Goal: Check status: Check status

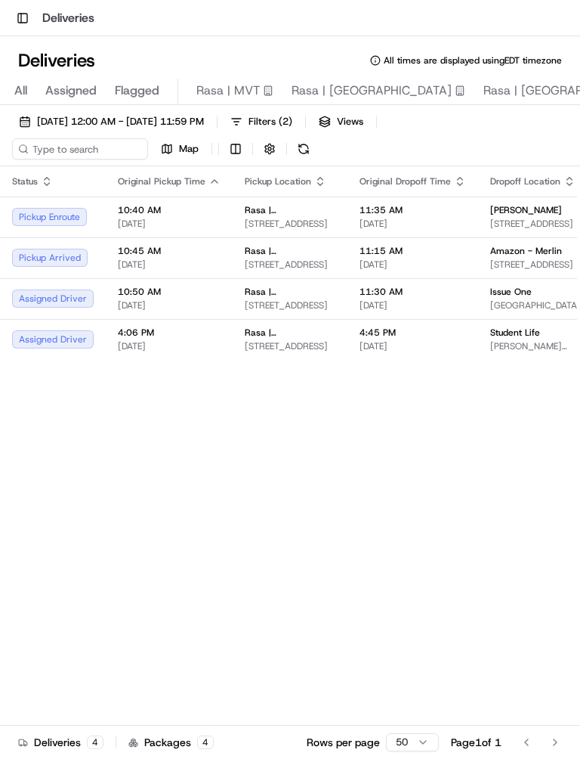
click at [360, 249] on span "11:15 AM" at bounding box center [413, 251] width 107 height 12
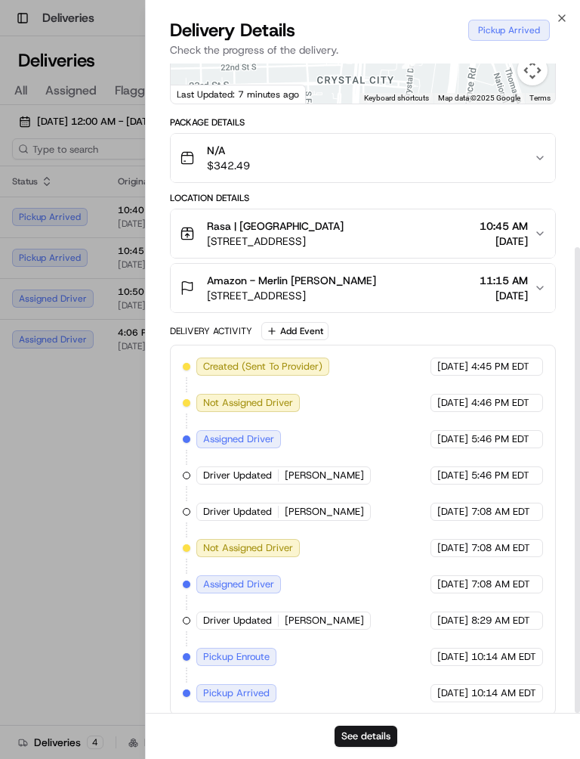
scroll to position [236, 0]
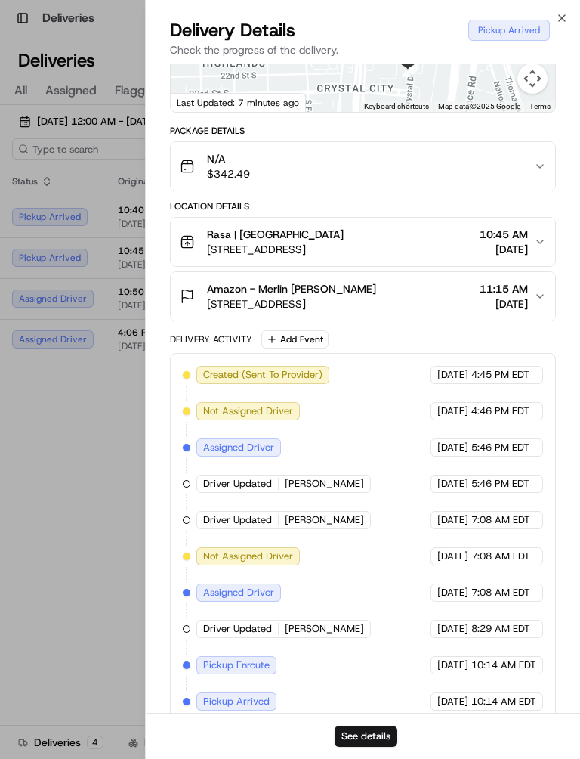
click at [85, 469] on div at bounding box center [290, 379] width 580 height 759
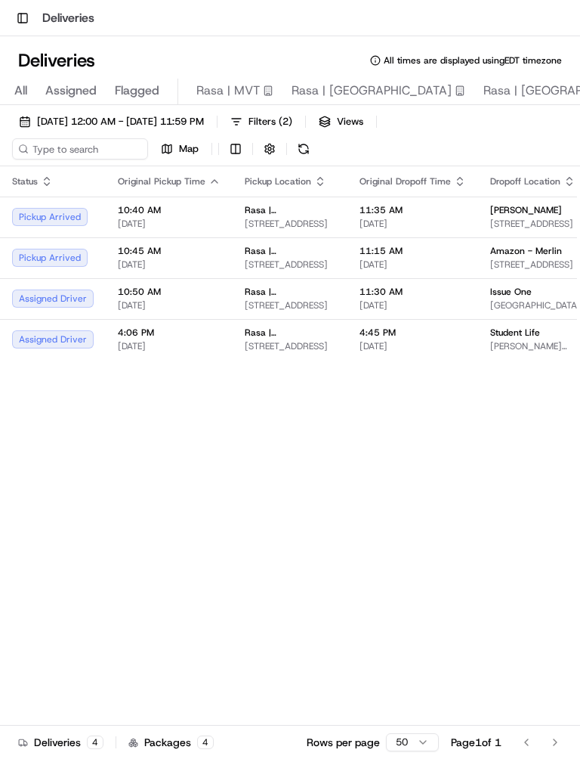
click at [88, 493] on div "Status Original Pickup Time Pickup Location Original Dropoff Time Dropoff Locat…" at bounding box center [415, 477] width 830 height 623
click at [435, 252] on span "11:15 AM" at bounding box center [413, 251] width 107 height 12
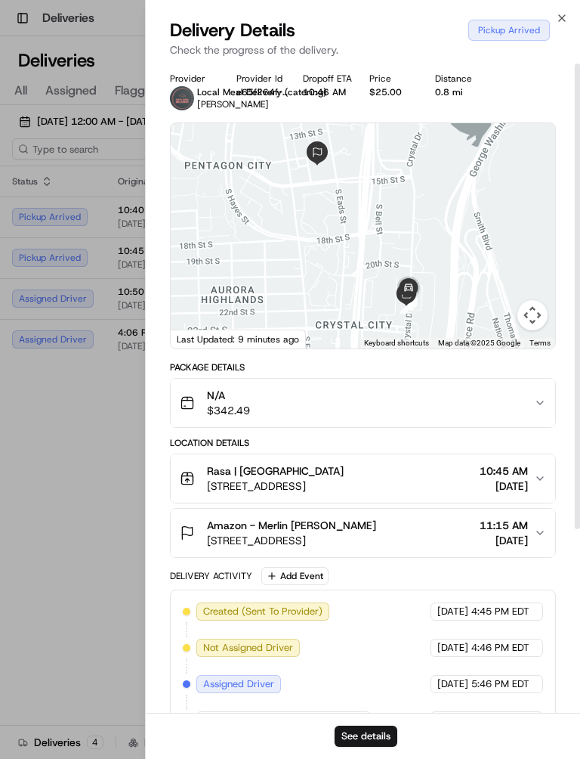
scroll to position [0, 0]
click at [80, 481] on div at bounding box center [290, 379] width 580 height 759
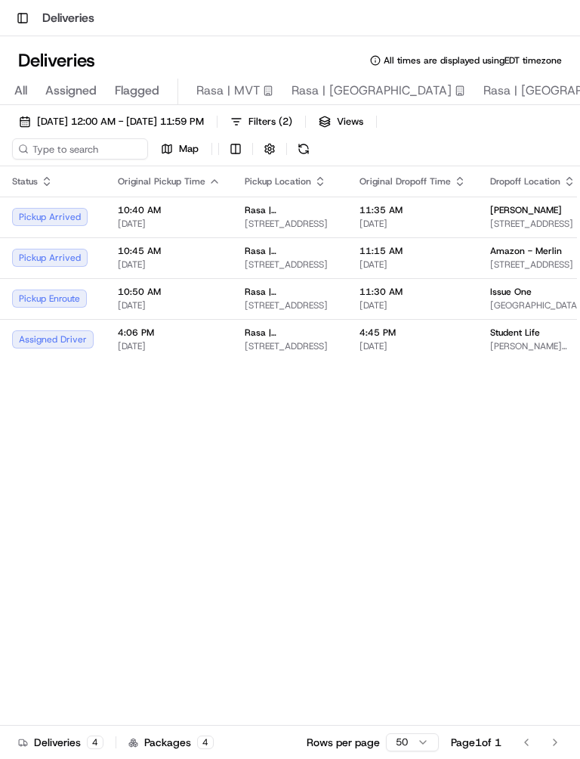
click at [503, 267] on span "[STREET_ADDRESS]" at bounding box center [536, 264] width 93 height 12
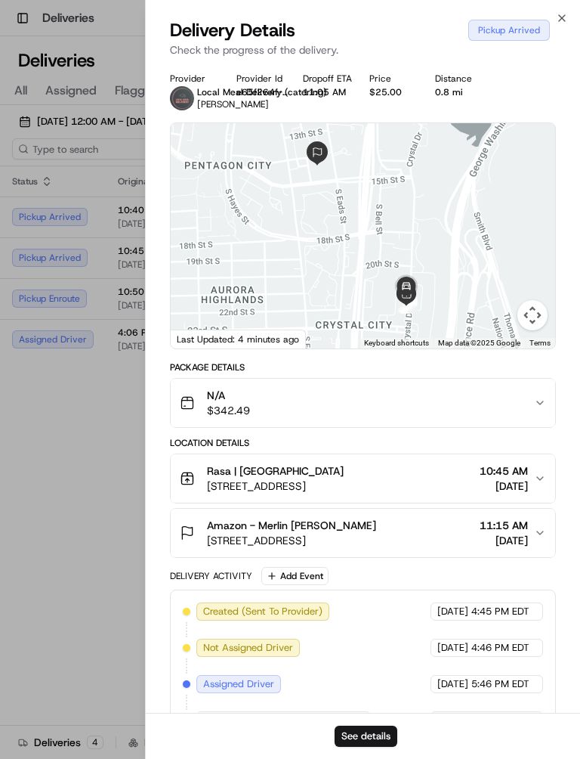
click at [79, 493] on div at bounding box center [290, 379] width 580 height 759
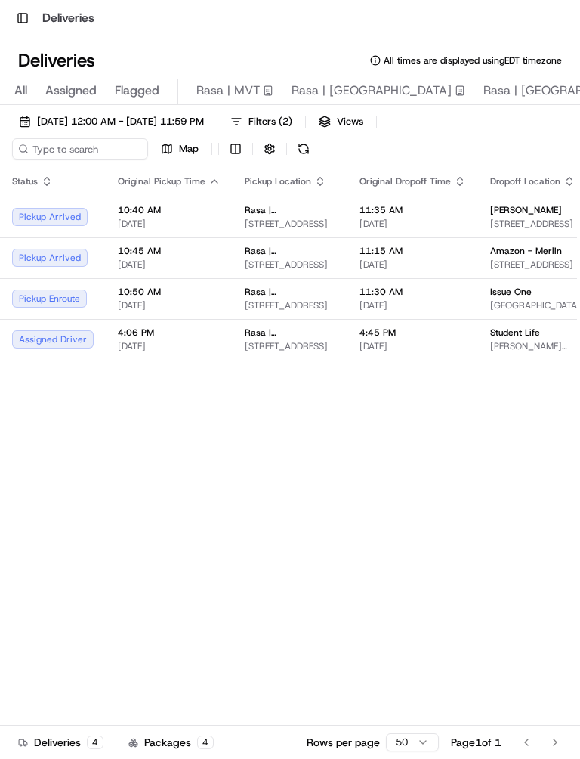
click at [81, 475] on div "Status Original Pickup Time Pickup Location Original Dropoff Time Dropoff Locat…" at bounding box center [415, 477] width 830 height 623
click at [497, 213] on span "[PERSON_NAME]" at bounding box center [526, 210] width 72 height 12
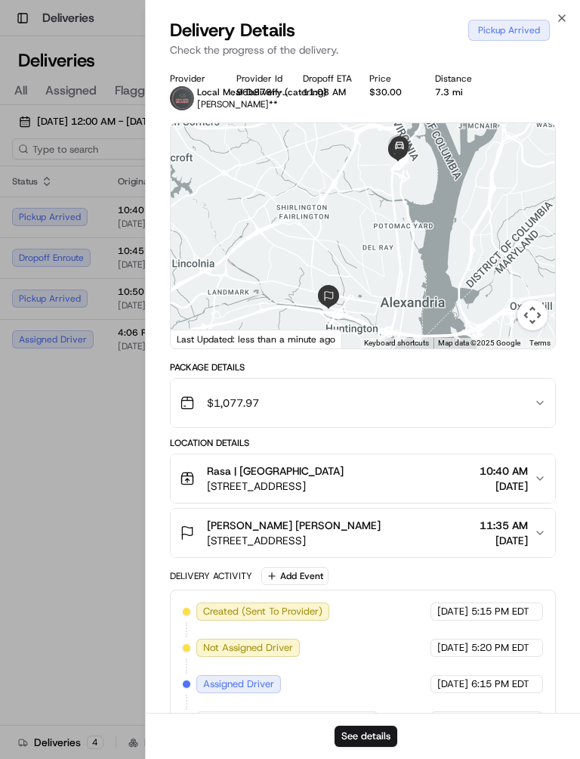
click at [67, 558] on div at bounding box center [290, 379] width 580 height 759
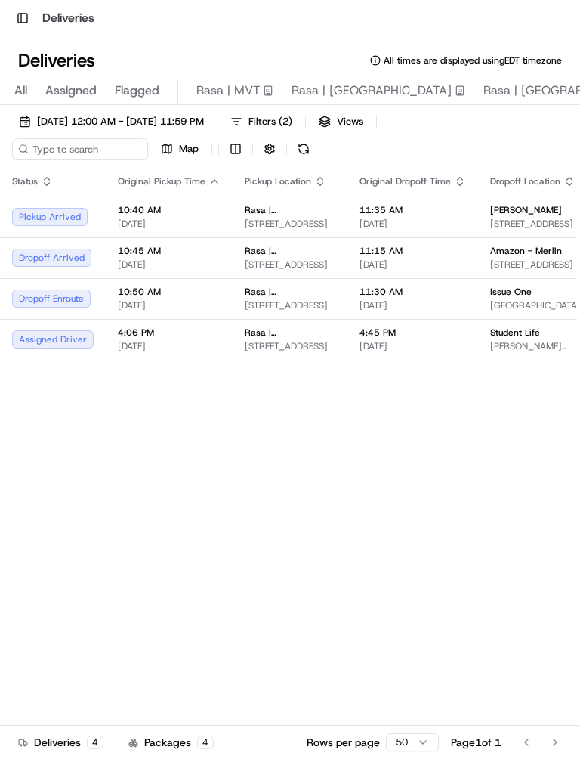
click at [8, 508] on div "Status Original Pickup Time Pickup Location Original Dropoff Time Dropoff Locat…" at bounding box center [415, 477] width 830 height 623
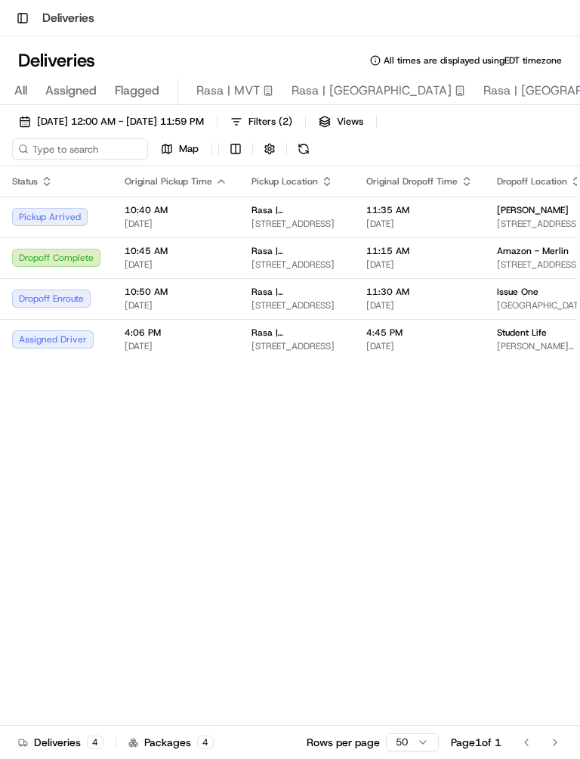
click at [508, 246] on span "Amazon - Merlin" at bounding box center [533, 251] width 72 height 12
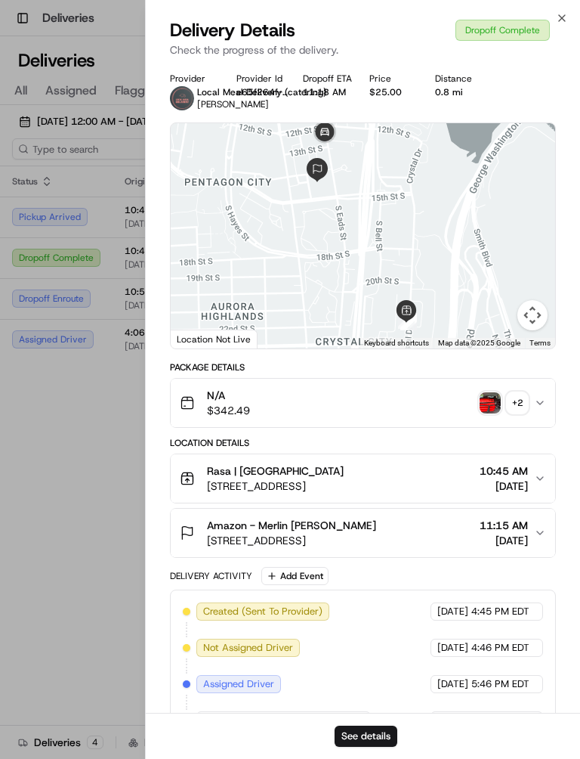
click at [565, 14] on icon "button" at bounding box center [562, 18] width 12 height 12
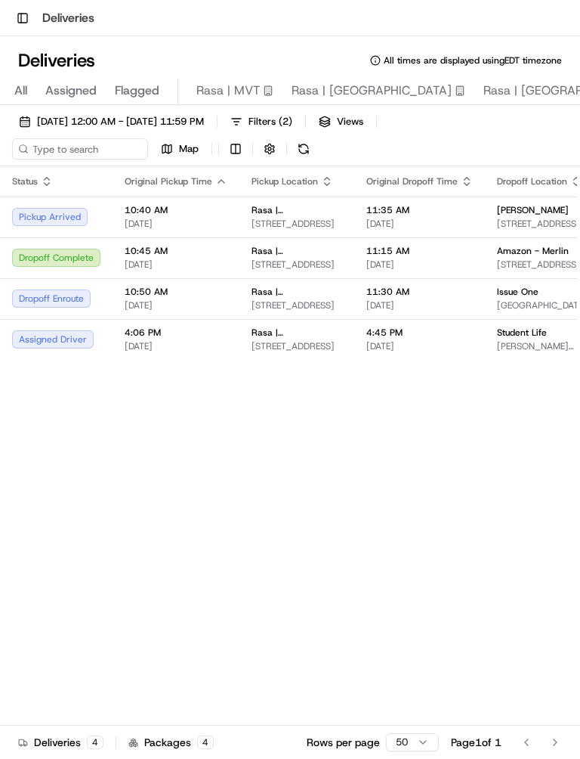
click at [354, 225] on td "11:35 AM [DATE]" at bounding box center [419, 216] width 131 height 41
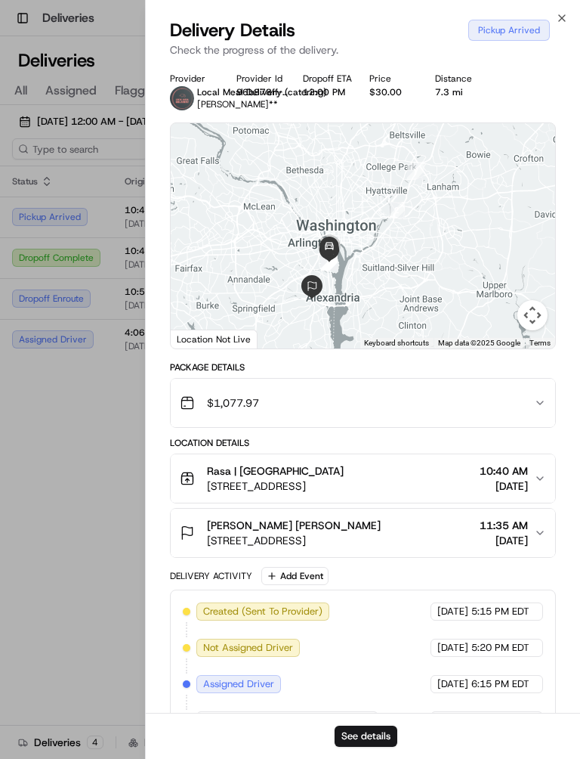
click at [88, 502] on div at bounding box center [290, 379] width 580 height 759
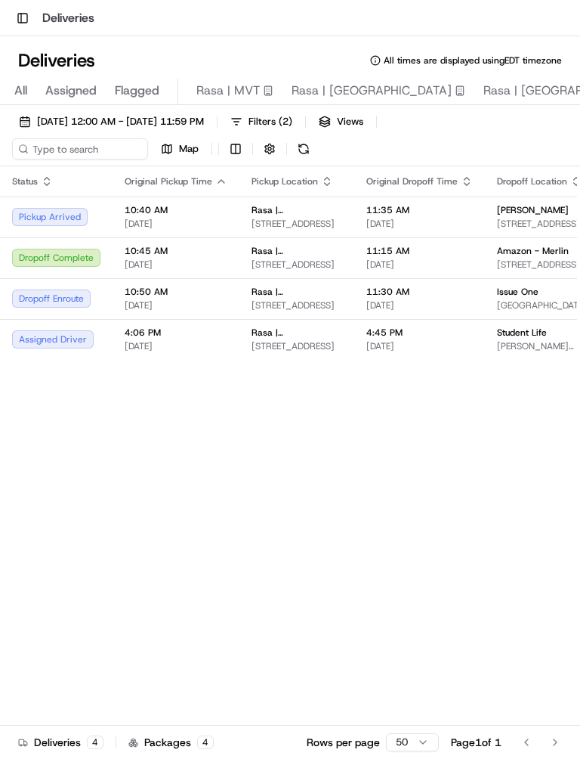
click at [379, 210] on span "11:35 AM" at bounding box center [419, 210] width 107 height 12
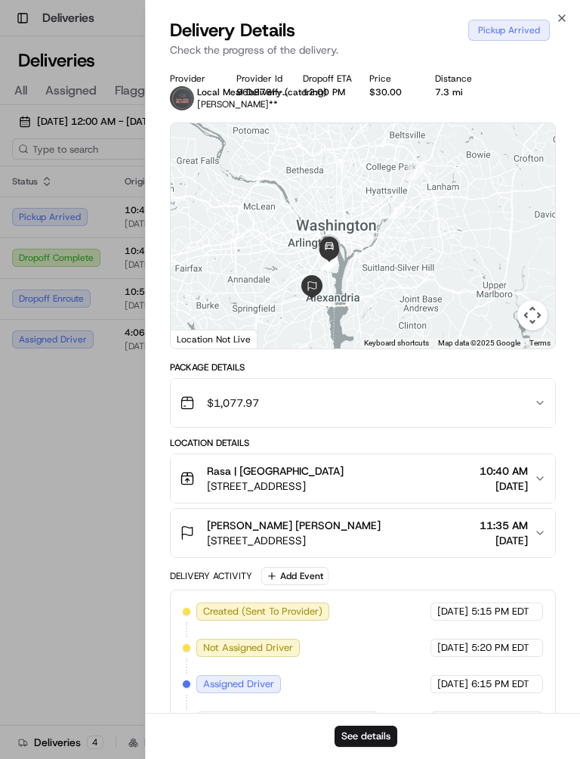
click at [89, 459] on div at bounding box center [290, 379] width 580 height 759
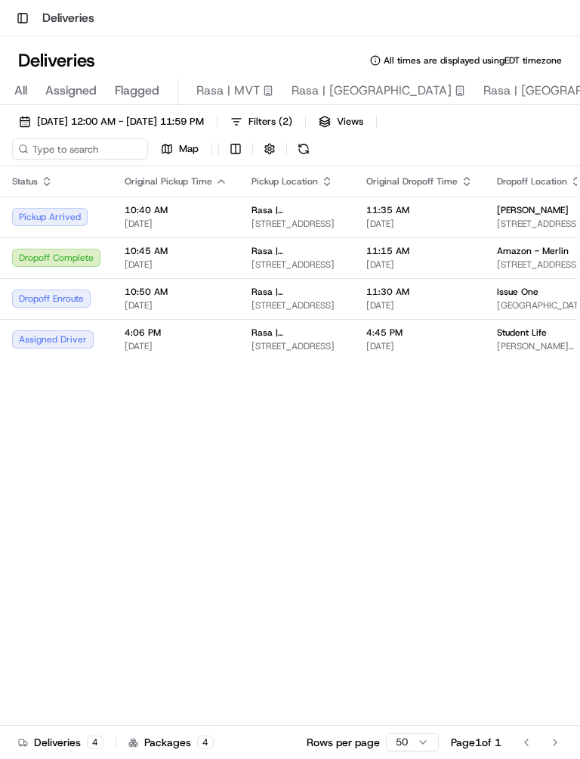
click at [510, 205] on span "[PERSON_NAME]" at bounding box center [533, 210] width 72 height 12
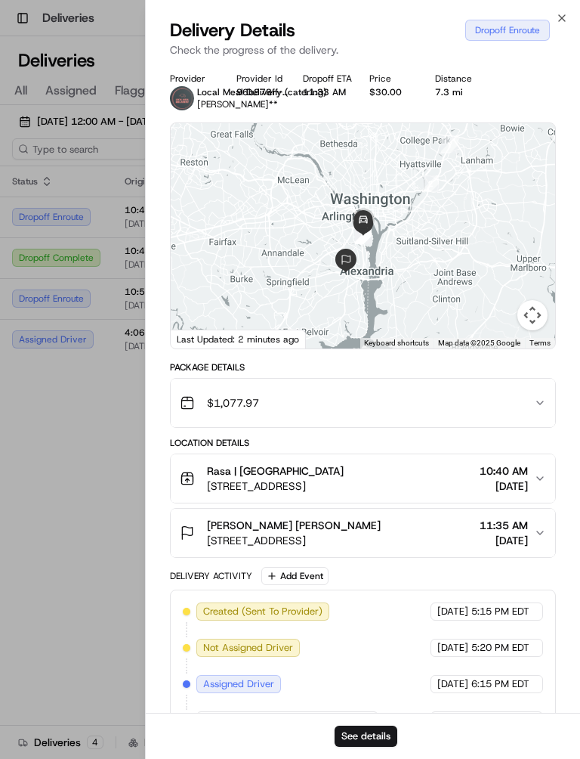
click at [53, 466] on div at bounding box center [290, 379] width 580 height 759
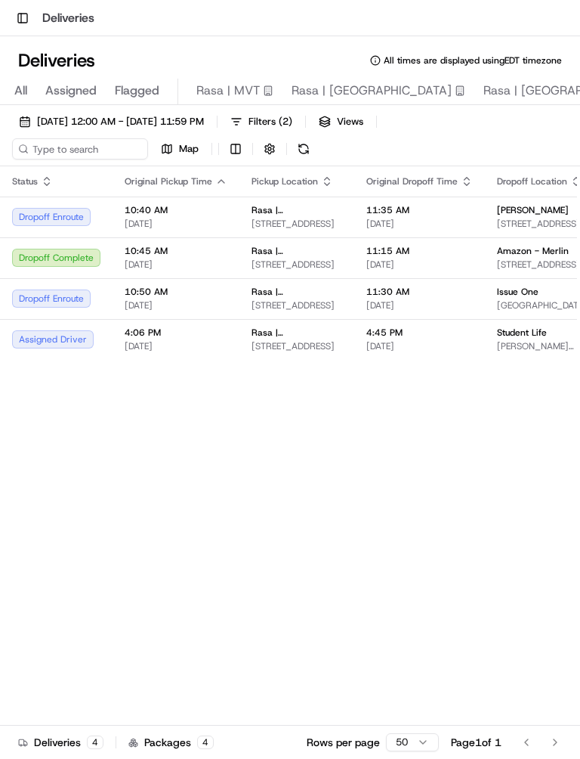
click at [508, 213] on span "[PERSON_NAME]" at bounding box center [533, 210] width 72 height 12
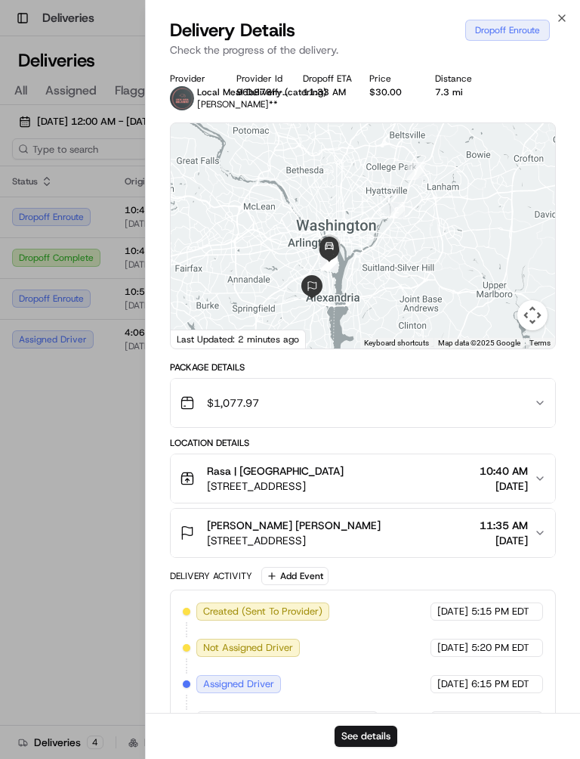
click at [46, 551] on div at bounding box center [290, 379] width 580 height 759
